Goal: Task Accomplishment & Management: Use online tool/utility

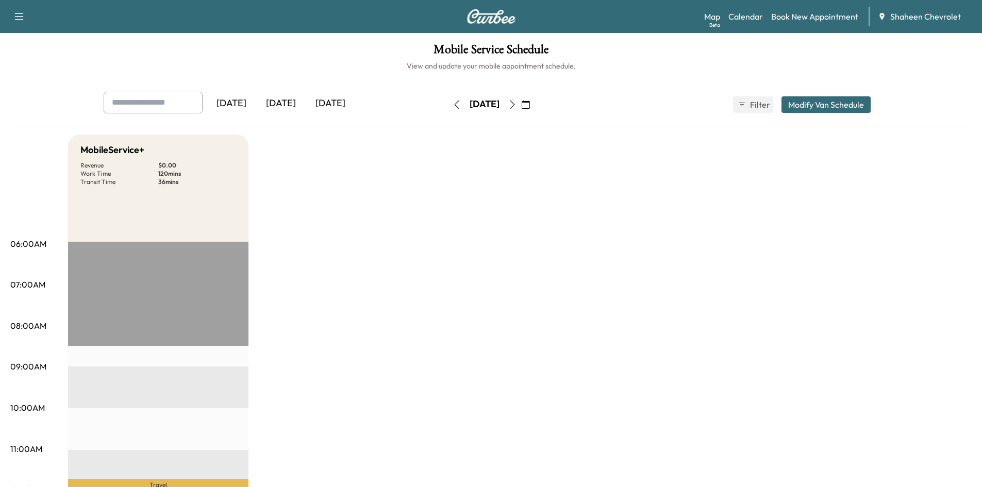
click at [453, 105] on icon "button" at bounding box center [457, 105] width 8 height 8
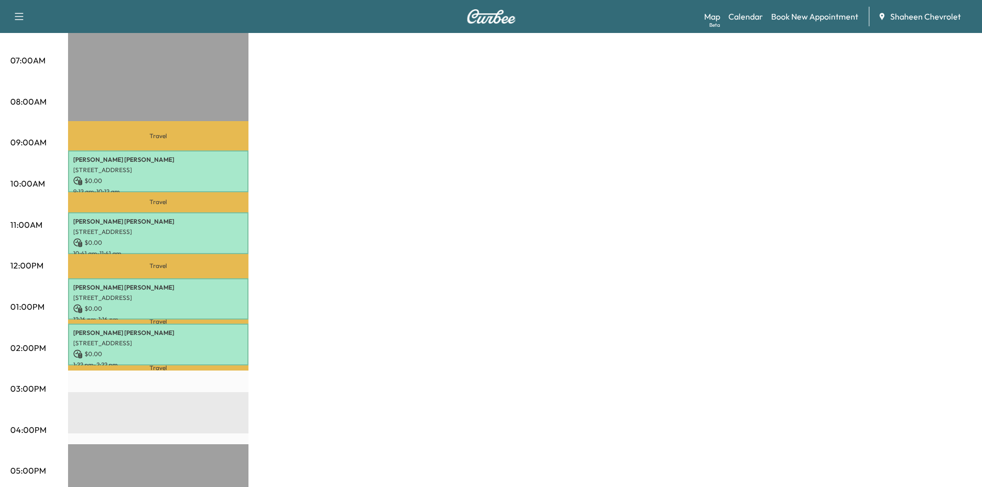
scroll to position [206, 0]
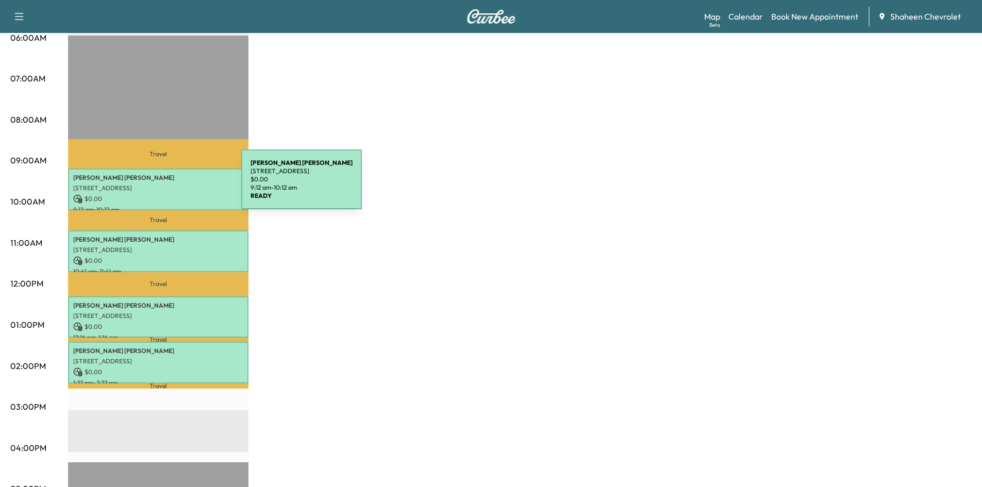
click at [164, 186] on p "[STREET_ADDRESS]" at bounding box center [158, 188] width 170 height 8
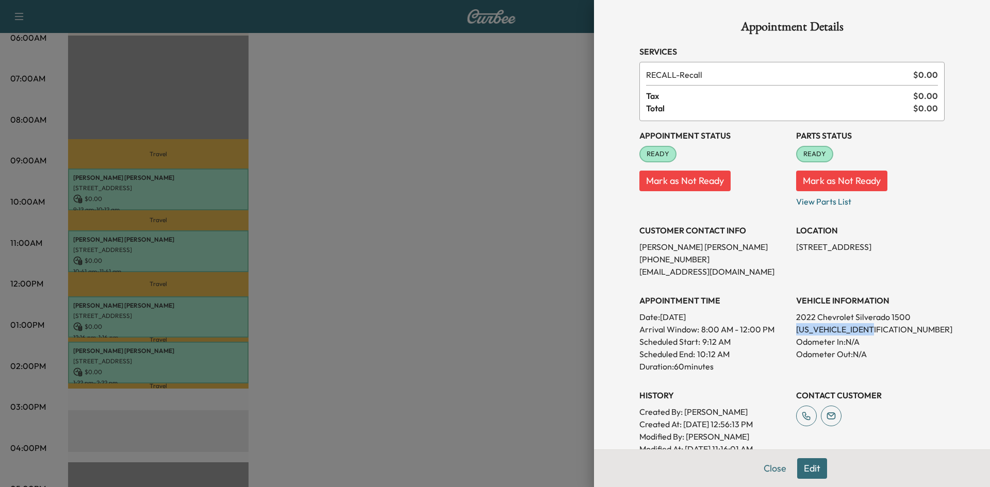
drag, startPoint x: 882, startPoint y: 332, endPoint x: 790, endPoint y: 328, distance: 91.3
click at [796, 328] on p "[US_VEHICLE_IDENTIFICATION_NUMBER]" at bounding box center [870, 329] width 148 height 12
copy p "[US_VEHICLE_IDENTIFICATION_NUMBER]"
click at [477, 189] on div at bounding box center [495, 243] width 990 height 487
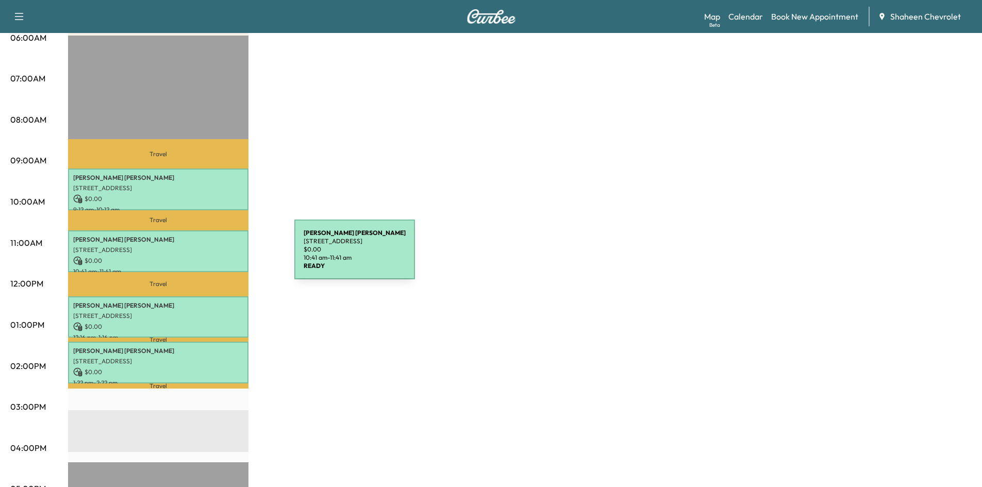
click at [217, 256] on p "$ 0.00" at bounding box center [158, 260] width 170 height 9
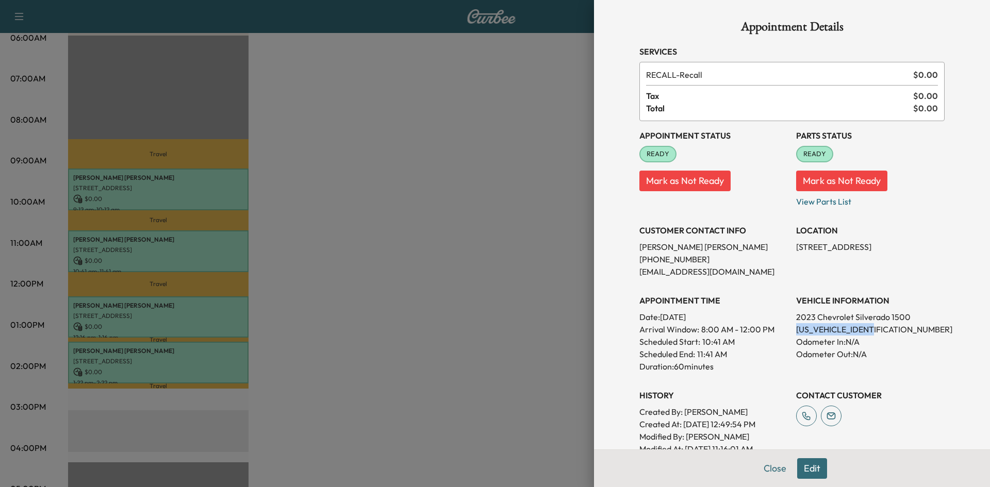
drag, startPoint x: 880, startPoint y: 327, endPoint x: 788, endPoint y: 332, distance: 91.9
click at [788, 332] on div "Appointment Status READY Mark as Not Ready Parts Status READY Mark as Not Ready…" at bounding box center [791, 288] width 305 height 334
copy p "[US_VEHICLE_IDENTIFICATION_NUMBER]"
click at [495, 111] on div at bounding box center [495, 243] width 990 height 487
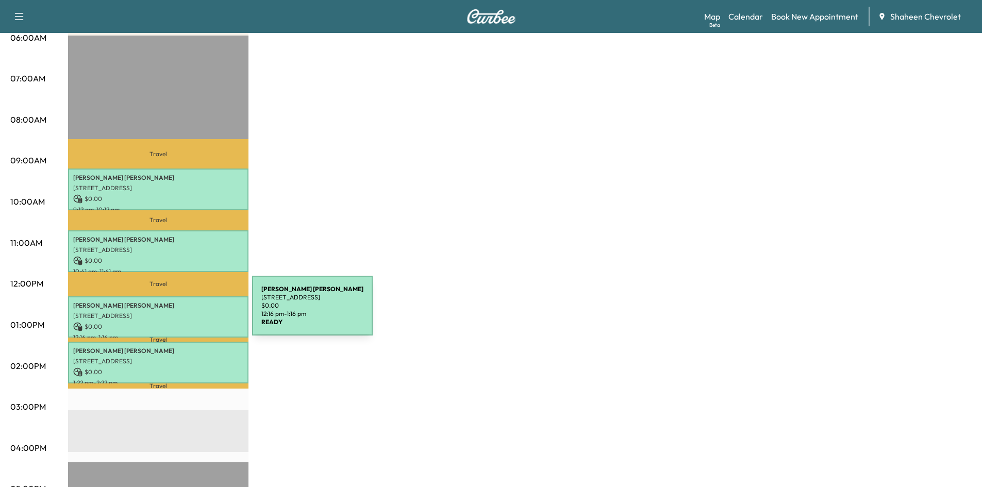
click at [175, 312] on p "[STREET_ADDRESS]" at bounding box center [158, 316] width 170 height 8
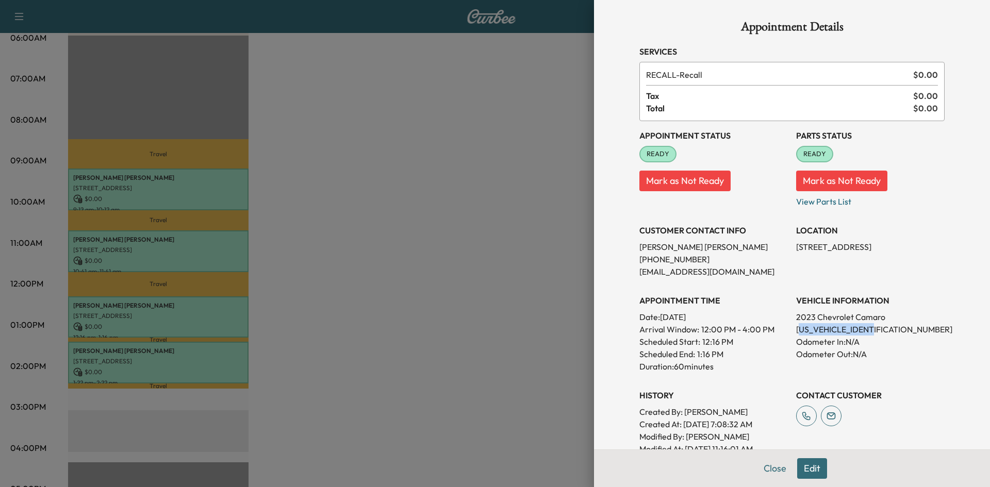
drag, startPoint x: 867, startPoint y: 329, endPoint x: 793, endPoint y: 329, distance: 74.2
click at [796, 329] on p "[US_VEHICLE_IDENTIFICATION_NUMBER]" at bounding box center [870, 329] width 148 height 12
drag, startPoint x: 789, startPoint y: 328, endPoint x: 865, endPoint y: 329, distance: 75.8
click at [865, 329] on p "[US_VEHICLE_IDENTIFICATION_NUMBER]" at bounding box center [870, 329] width 148 height 12
copy p "[US_VEHICLE_IDENTIFICATION_NUMBER]"
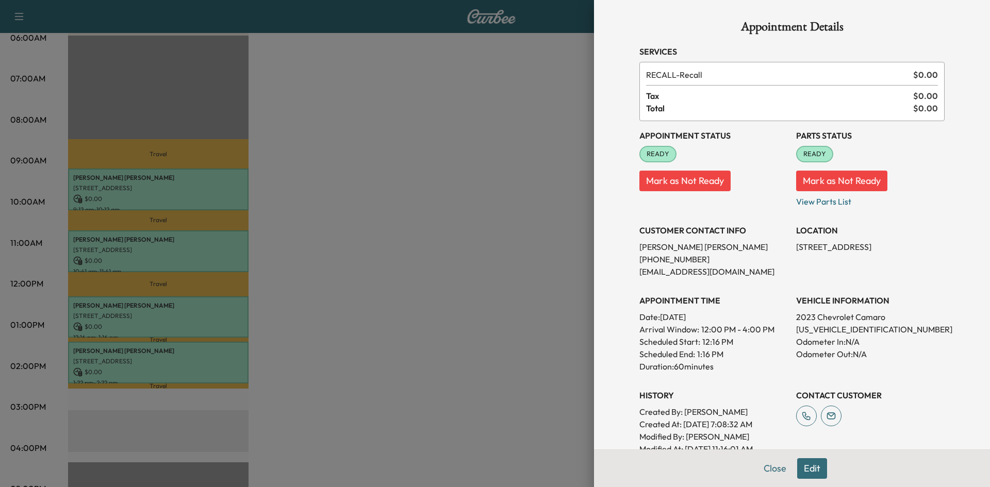
click at [503, 202] on div at bounding box center [495, 243] width 990 height 487
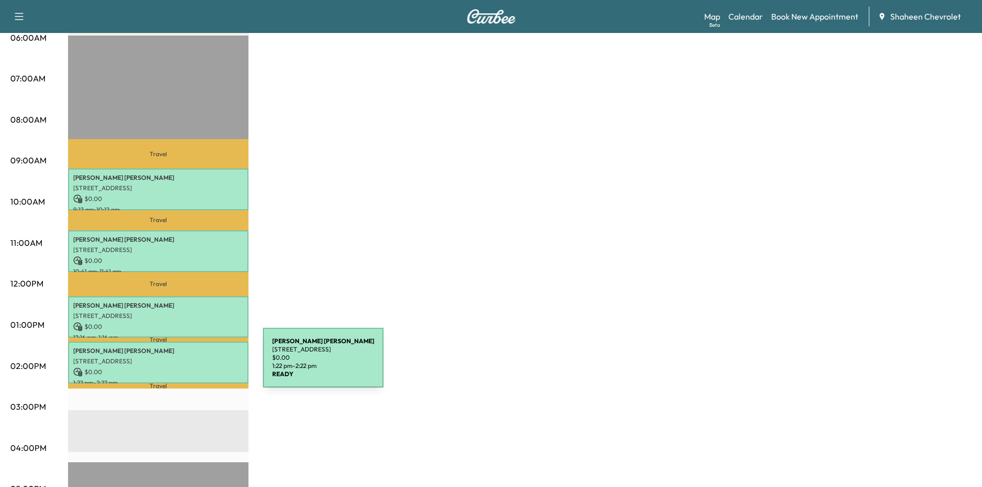
click at [186, 368] on p "$ 0.00" at bounding box center [158, 372] width 170 height 9
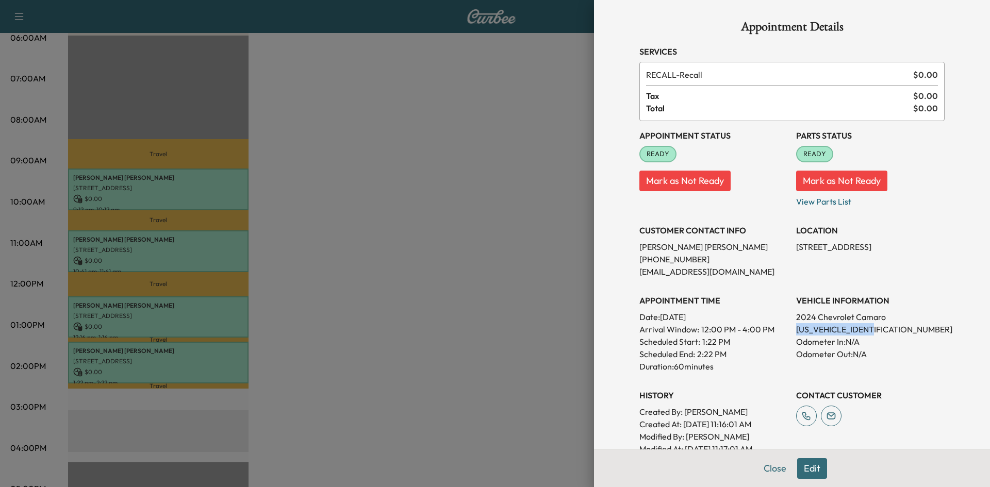
drag, startPoint x: 869, startPoint y: 329, endPoint x: 789, endPoint y: 332, distance: 80.5
click at [796, 332] on p "[US_VEHICLE_IDENTIFICATION_NUMBER]" at bounding box center [870, 329] width 148 height 12
copy p "[US_VEHICLE_IDENTIFICATION_NUMBER]"
click at [487, 246] on div at bounding box center [495, 243] width 990 height 487
